Goal: Contribute content

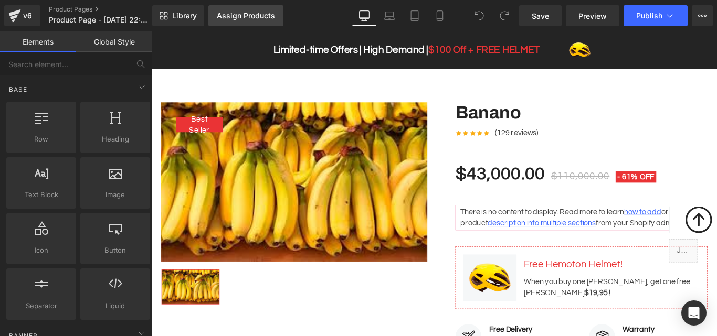
click at [247, 22] on link "Assign Products" at bounding box center [245, 15] width 75 height 21
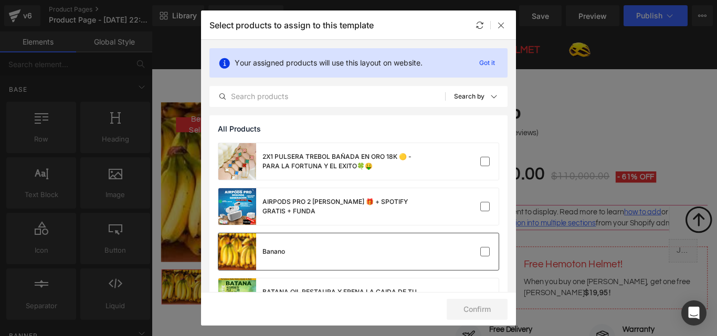
drag, startPoint x: 342, startPoint y: 245, endPoint x: 362, endPoint y: 261, distance: 26.1
click at [343, 248] on div "Banano" at bounding box center [358, 251] width 280 height 37
click at [491, 309] on button "Confirm" at bounding box center [477, 309] width 61 height 21
click at [486, 307] on button "Success" at bounding box center [470, 309] width 74 height 21
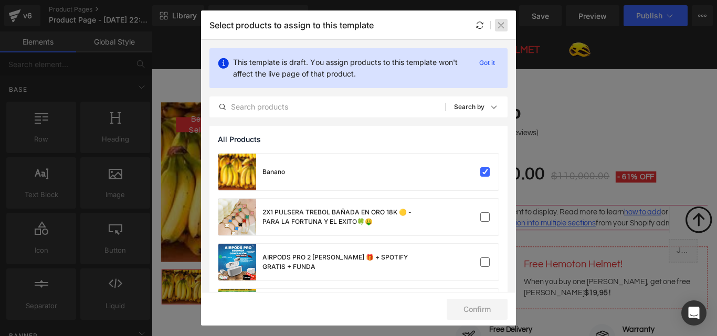
click at [501, 19] on div at bounding box center [501, 25] width 13 height 13
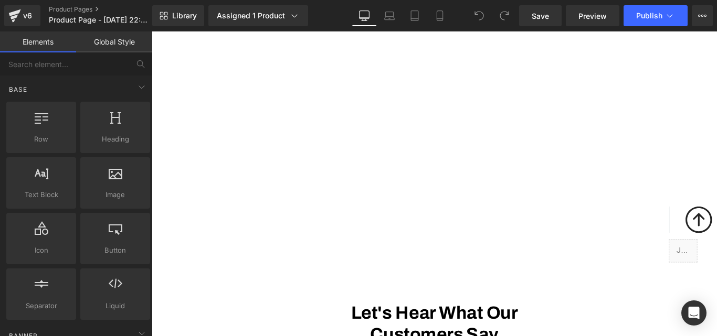
scroll to position [2151, 0]
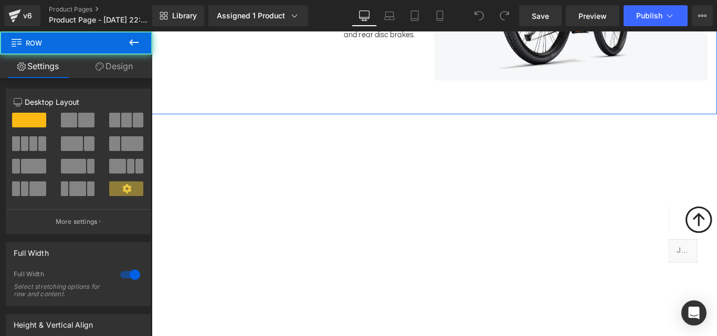
drag, startPoint x: 349, startPoint y: 128, endPoint x: 286, endPoint y: 125, distance: 62.5
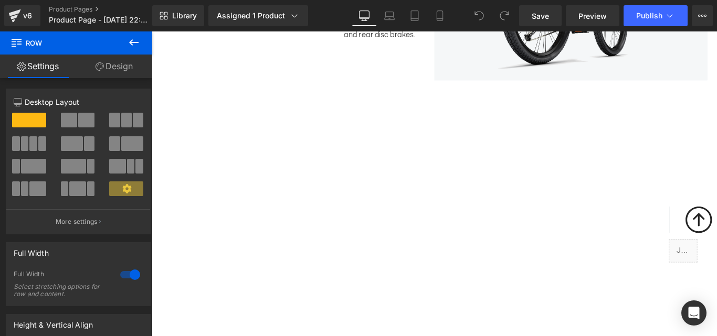
click at [130, 41] on icon at bounding box center [134, 42] width 13 height 13
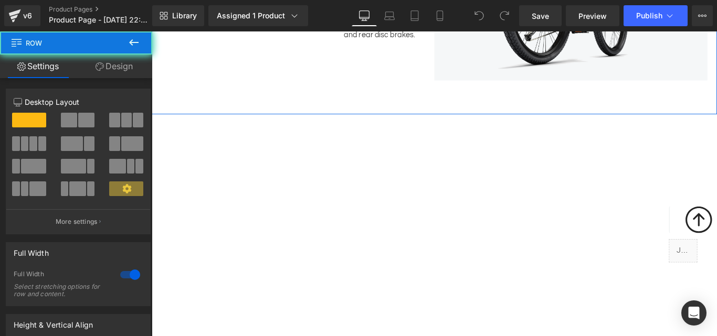
drag, startPoint x: 239, startPoint y: 133, endPoint x: 273, endPoint y: 131, distance: 34.7
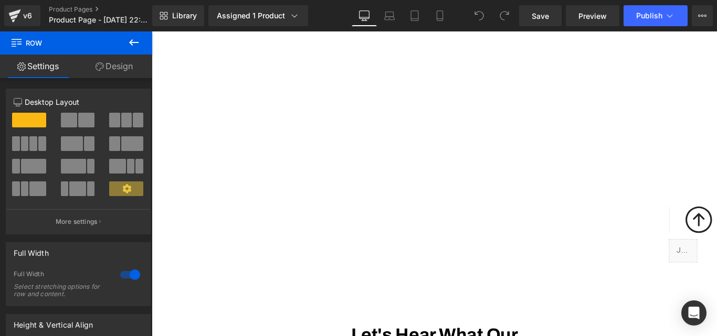
scroll to position [2204, 0]
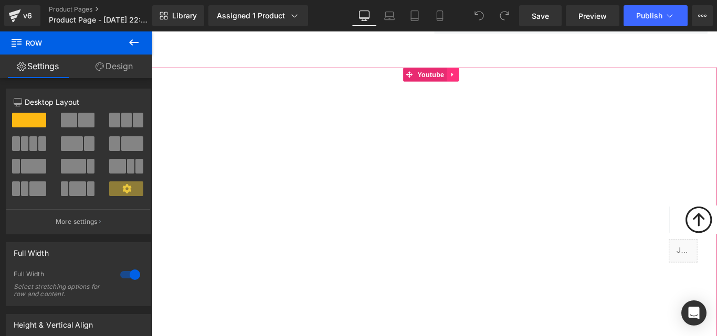
click at [489, 84] on icon at bounding box center [489, 80] width 7 height 8
click at [498, 83] on icon at bounding box center [496, 79] width 7 height 7
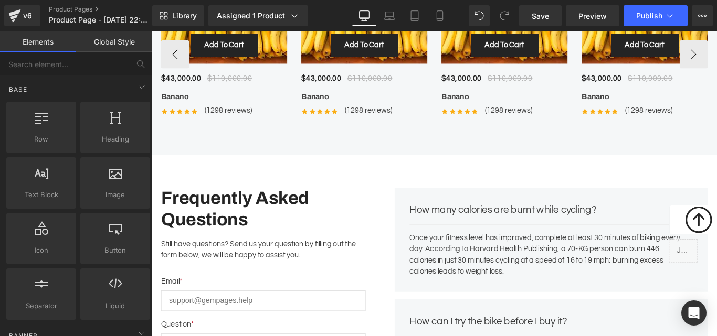
scroll to position [3201, 0]
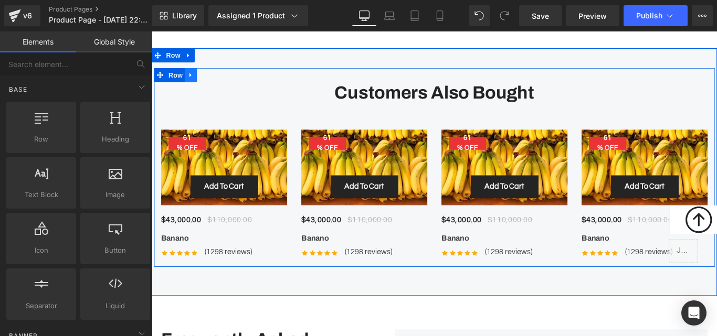
click at [195, 87] on link at bounding box center [196, 81] width 14 height 16
click at [219, 84] on icon at bounding box center [222, 80] width 7 height 7
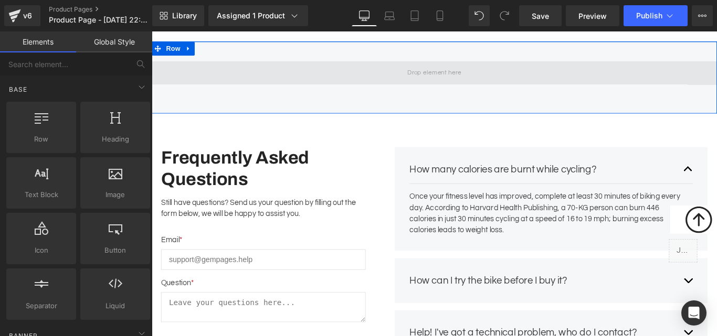
scroll to position [3148, 0]
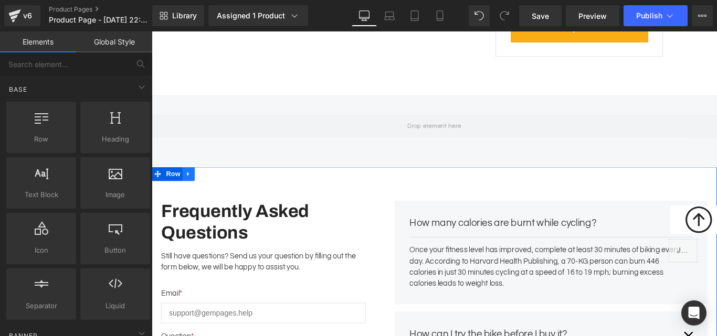
click at [193, 196] on icon at bounding box center [192, 192] width 7 height 8
click at [221, 200] on link at bounding box center [221, 192] width 14 height 16
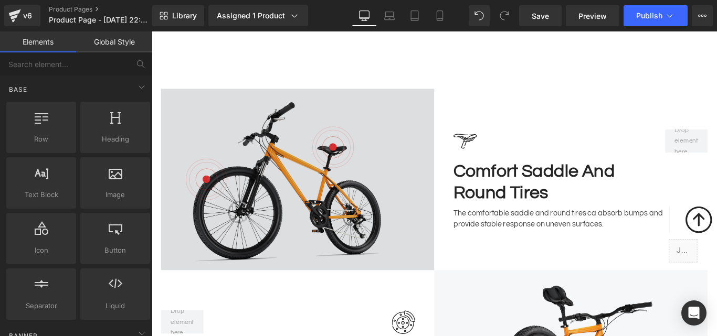
scroll to position [1679, 0]
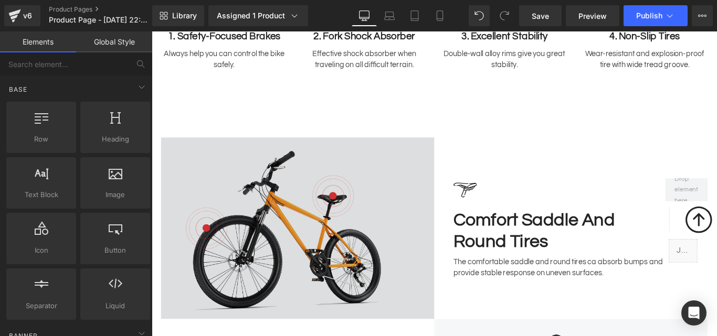
click at [353, 210] on img at bounding box center [315, 253] width 307 height 204
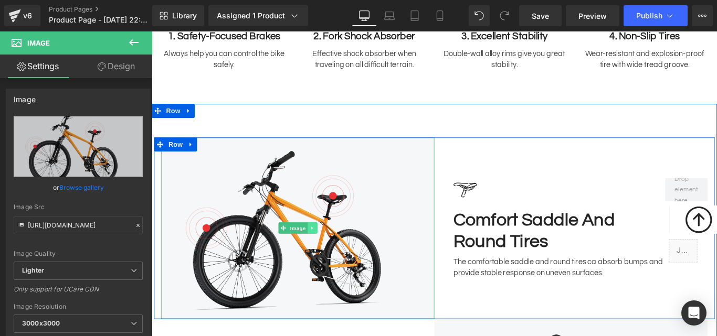
click at [329, 256] on icon at bounding box center [332, 252] width 6 height 6
click at [334, 256] on icon at bounding box center [337, 252] width 6 height 6
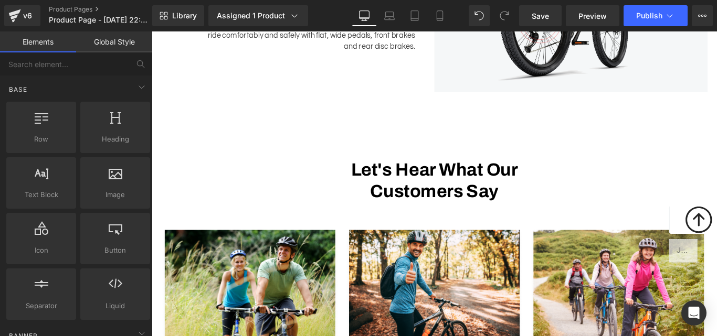
scroll to position [1941, 0]
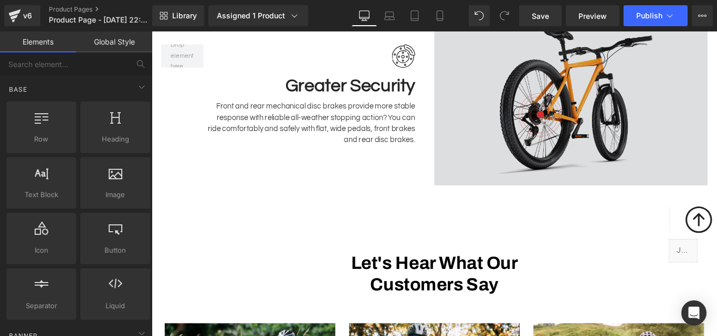
click at [629, 150] on img at bounding box center [622, 103] width 307 height 204
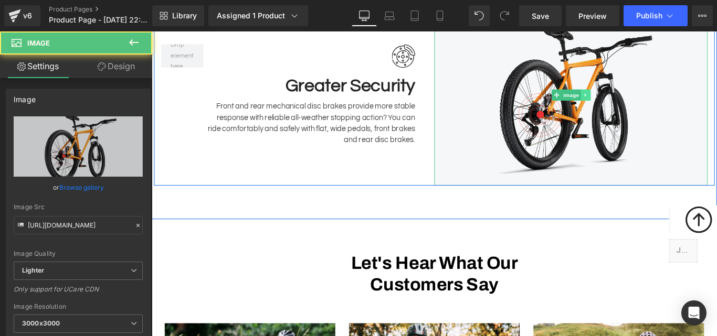
click at [633, 109] on link at bounding box center [638, 103] width 11 height 13
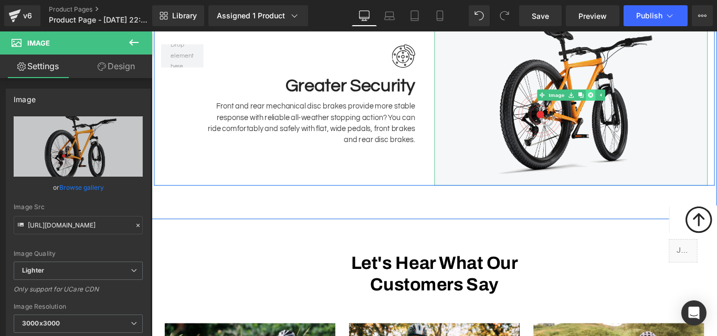
click at [642, 105] on icon at bounding box center [644, 103] width 6 height 6
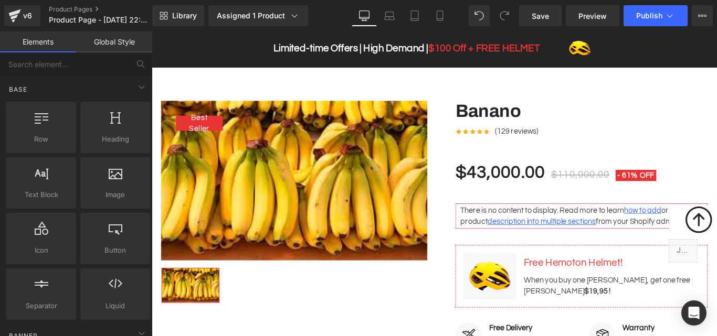
scroll to position [0, 0]
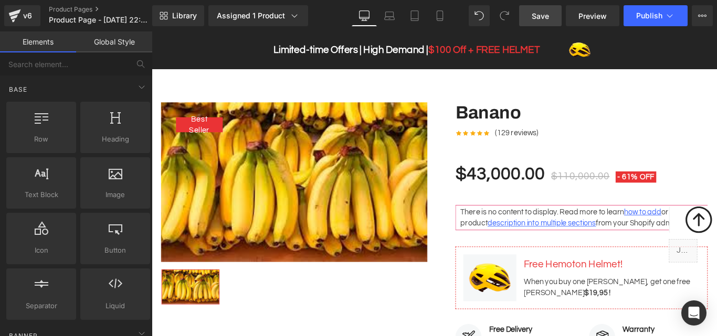
click at [544, 16] on span "Save" at bounding box center [540, 15] width 17 height 11
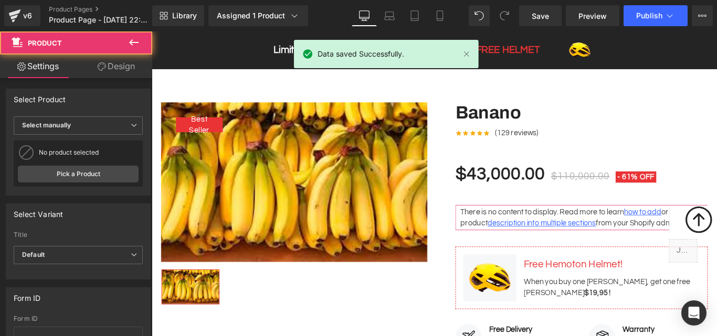
drag, startPoint x: 694, startPoint y: 54, endPoint x: 623, endPoint y: 93, distance: 81.0
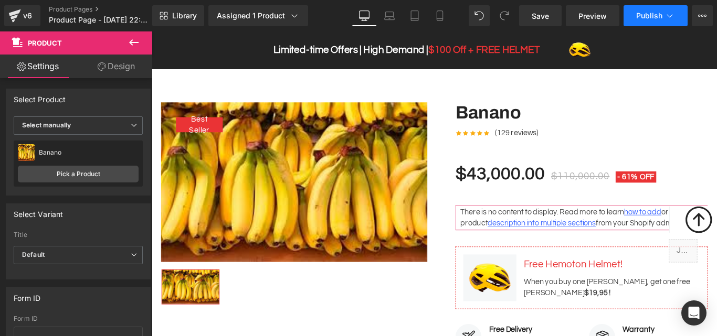
click at [659, 9] on button "Publish" at bounding box center [655, 15] width 64 height 21
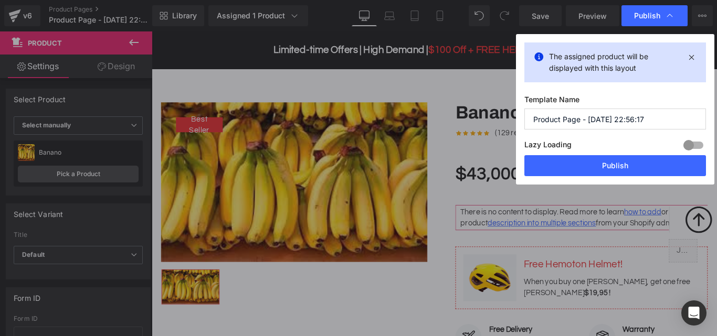
drag, startPoint x: 648, startPoint y: 115, endPoint x: 445, endPoint y: 109, distance: 203.2
click at [516, 120] on div "The assigned product will be displayed with this layout Template Name Product P…" at bounding box center [615, 109] width 198 height 151
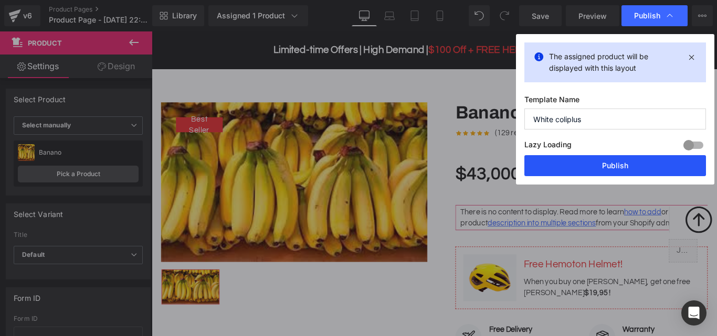
type input "White coliplus"
click at [605, 164] on button "Publish" at bounding box center [615, 165] width 182 height 21
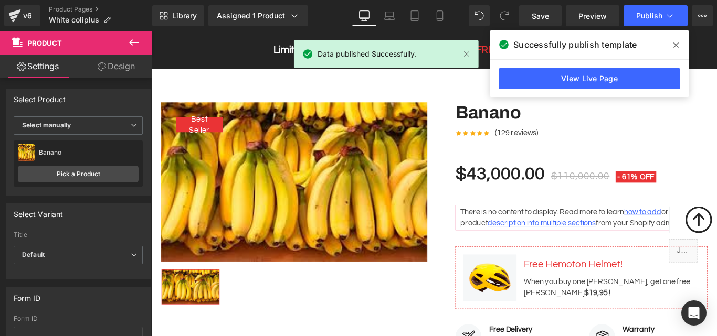
click at [676, 47] on icon at bounding box center [675, 45] width 5 height 8
